Goal: Book appointment/travel/reservation

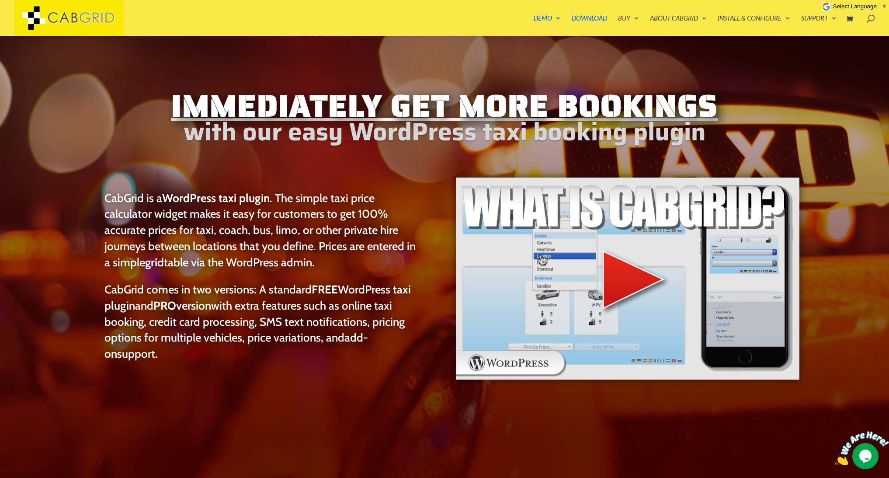
click at [627, 282] on img at bounding box center [627, 278] width 345 height 203
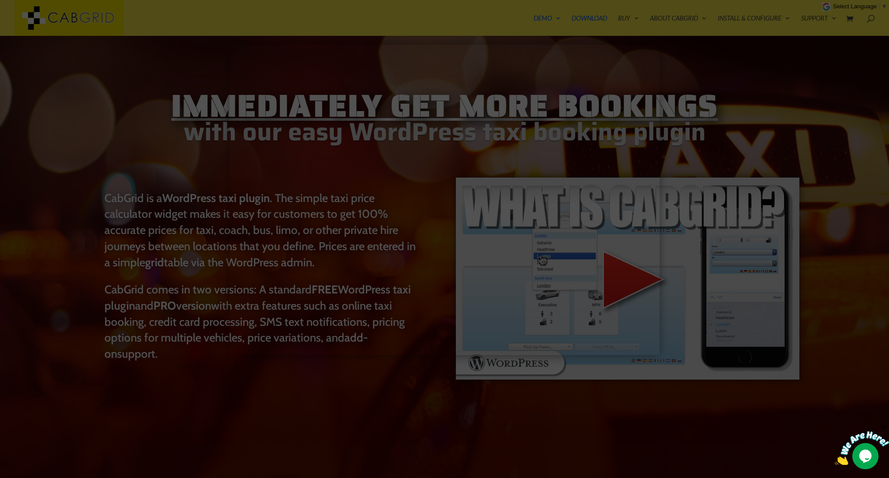
click at [370, 389] on div at bounding box center [444, 239] width 889 height 478
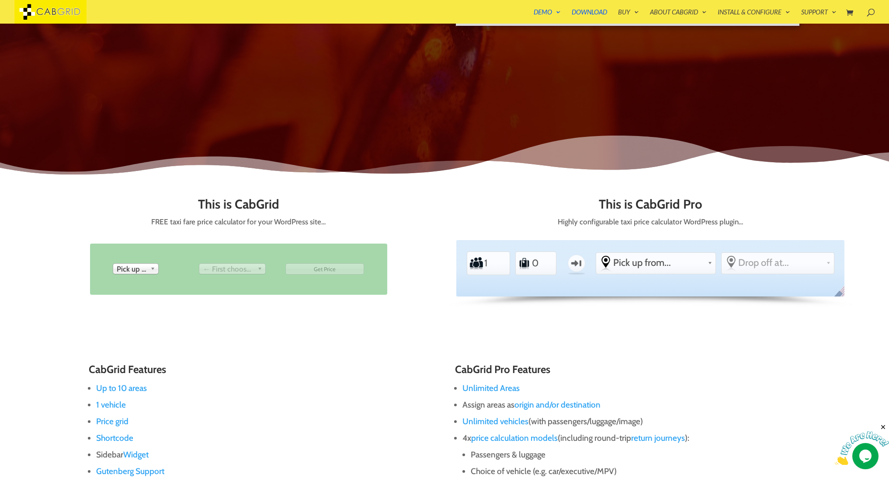
scroll to position [459, 0]
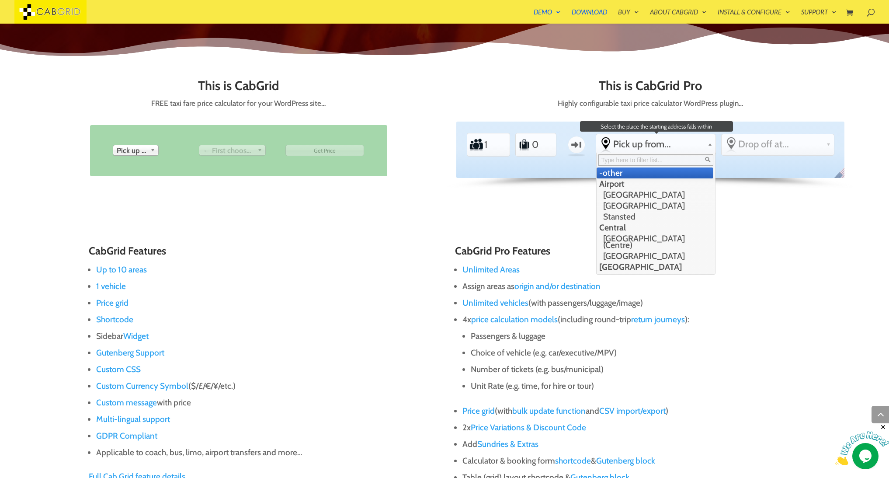
click at [670, 151] on link "Pick up from..." at bounding box center [655, 144] width 119 height 20
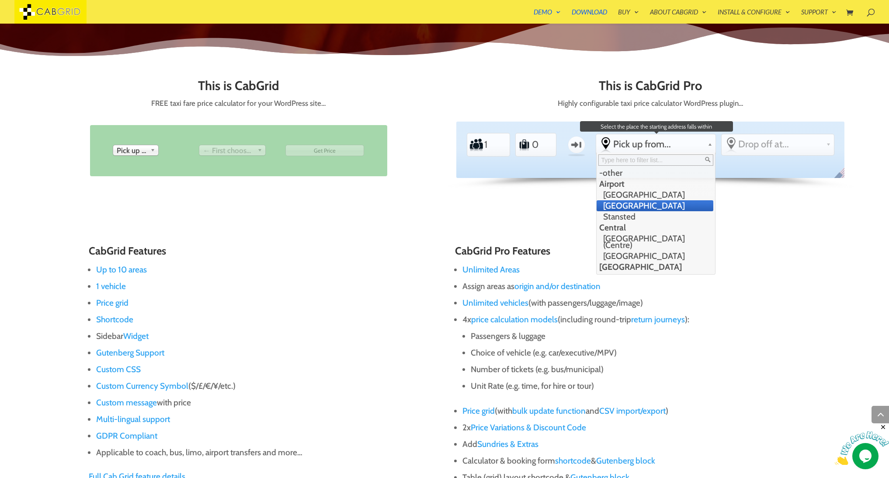
click at [659, 200] on li "[GEOGRAPHIC_DATA]" at bounding box center [655, 205] width 117 height 11
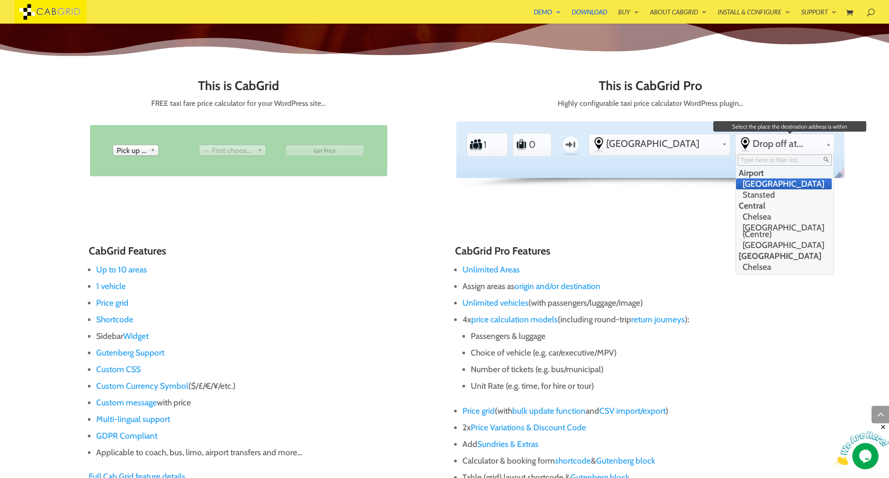
click at [757, 148] on span "Drop off at..." at bounding box center [788, 144] width 70 height 12
click at [759, 240] on li "[GEOGRAPHIC_DATA]" at bounding box center [784, 245] width 96 height 11
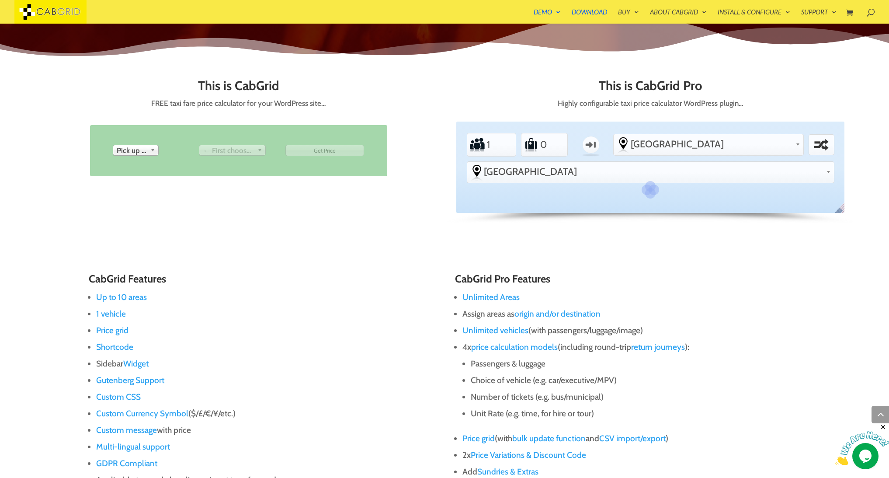
type input "0"
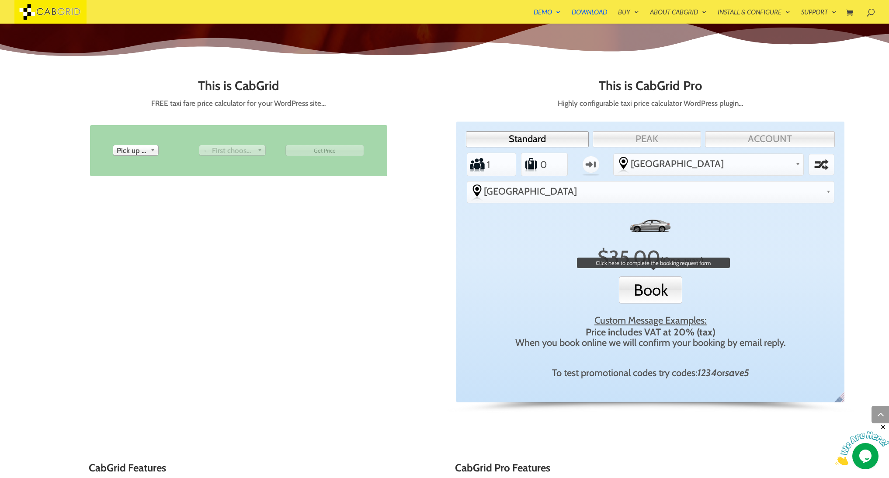
click at [639, 276] on button "Book" at bounding box center [650, 289] width 63 height 27
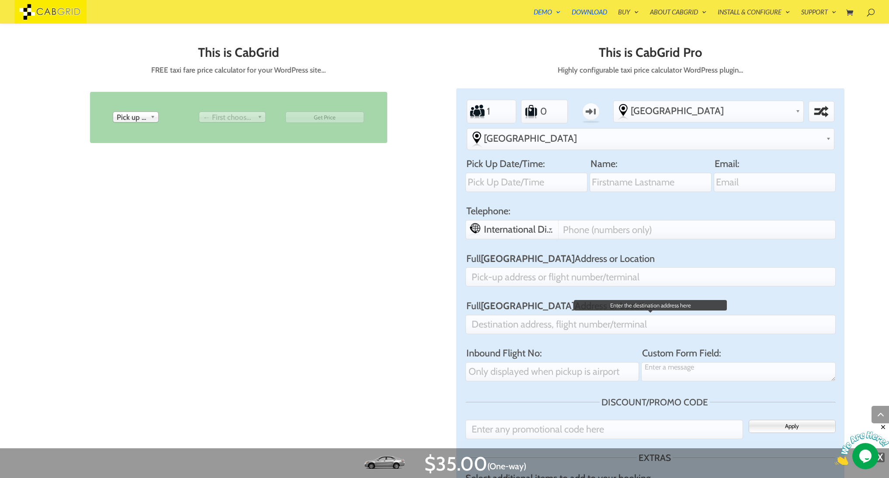
scroll to position [502, 0]
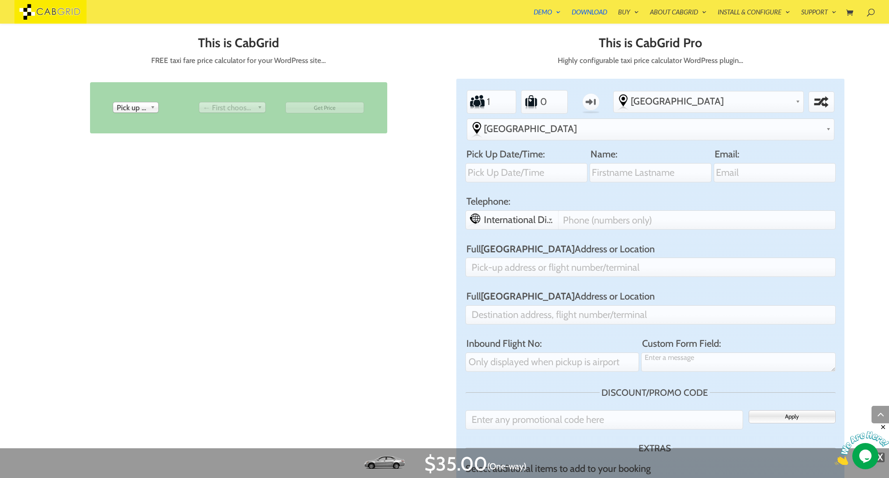
click at [146, 109] on span "Pick up from" at bounding box center [132, 107] width 30 height 10
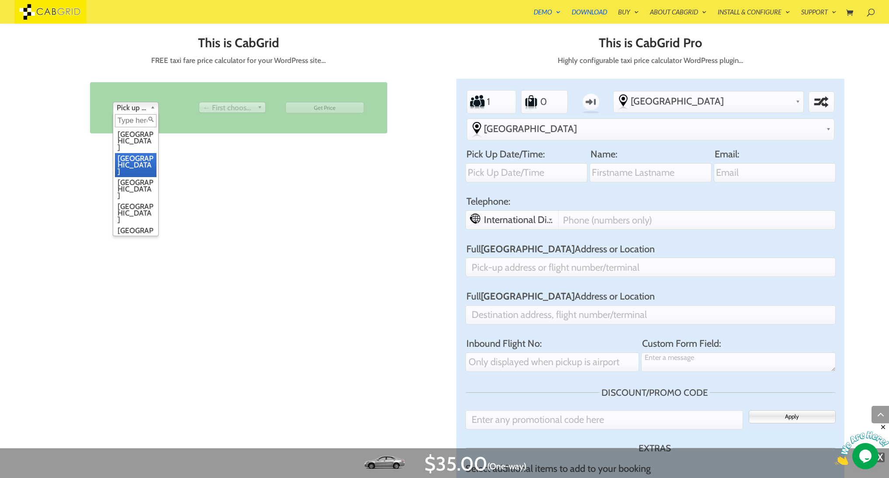
click at [139, 153] on li "[GEOGRAPHIC_DATA]" at bounding box center [136, 165] width 42 height 24
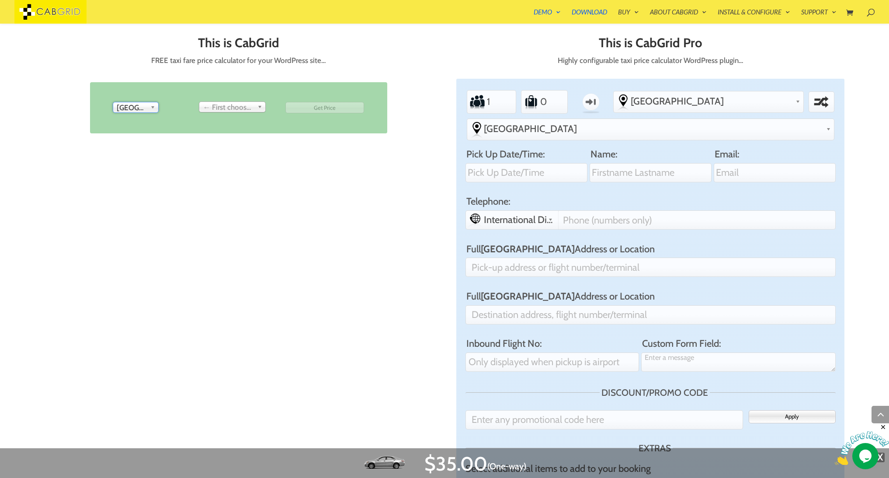
click at [238, 104] on span "← First choose pick up" at bounding box center [228, 107] width 51 height 10
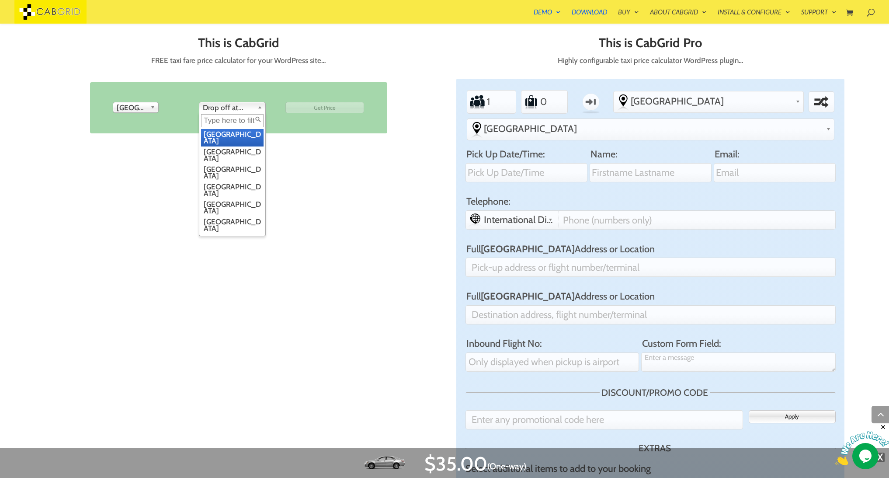
click at [238, 106] on span "Drop off at..." at bounding box center [228, 107] width 51 height 10
click at [233, 181] on li "[GEOGRAPHIC_DATA]" at bounding box center [232, 189] width 63 height 17
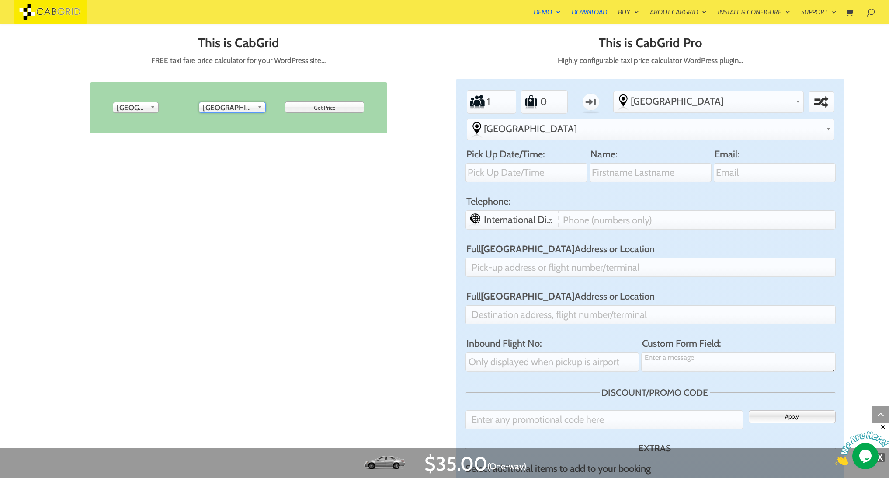
click at [329, 99] on li "Get Price" at bounding box center [324, 107] width 85 height 17
click at [330, 111] on input "Get Price" at bounding box center [324, 107] width 79 height 11
type input "Get Price"
